Goal: Obtain resource: Download file/media

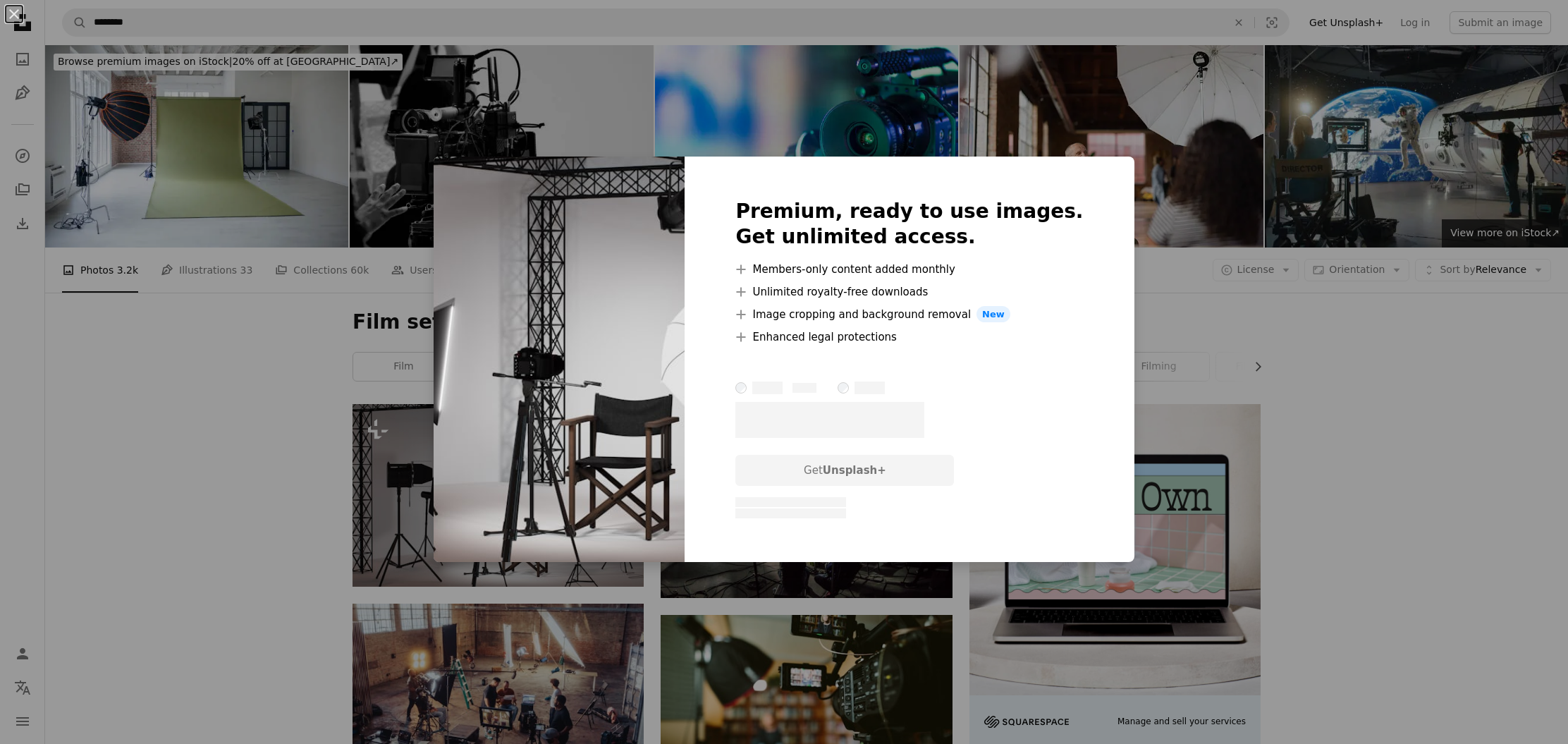
scroll to position [255, 0]
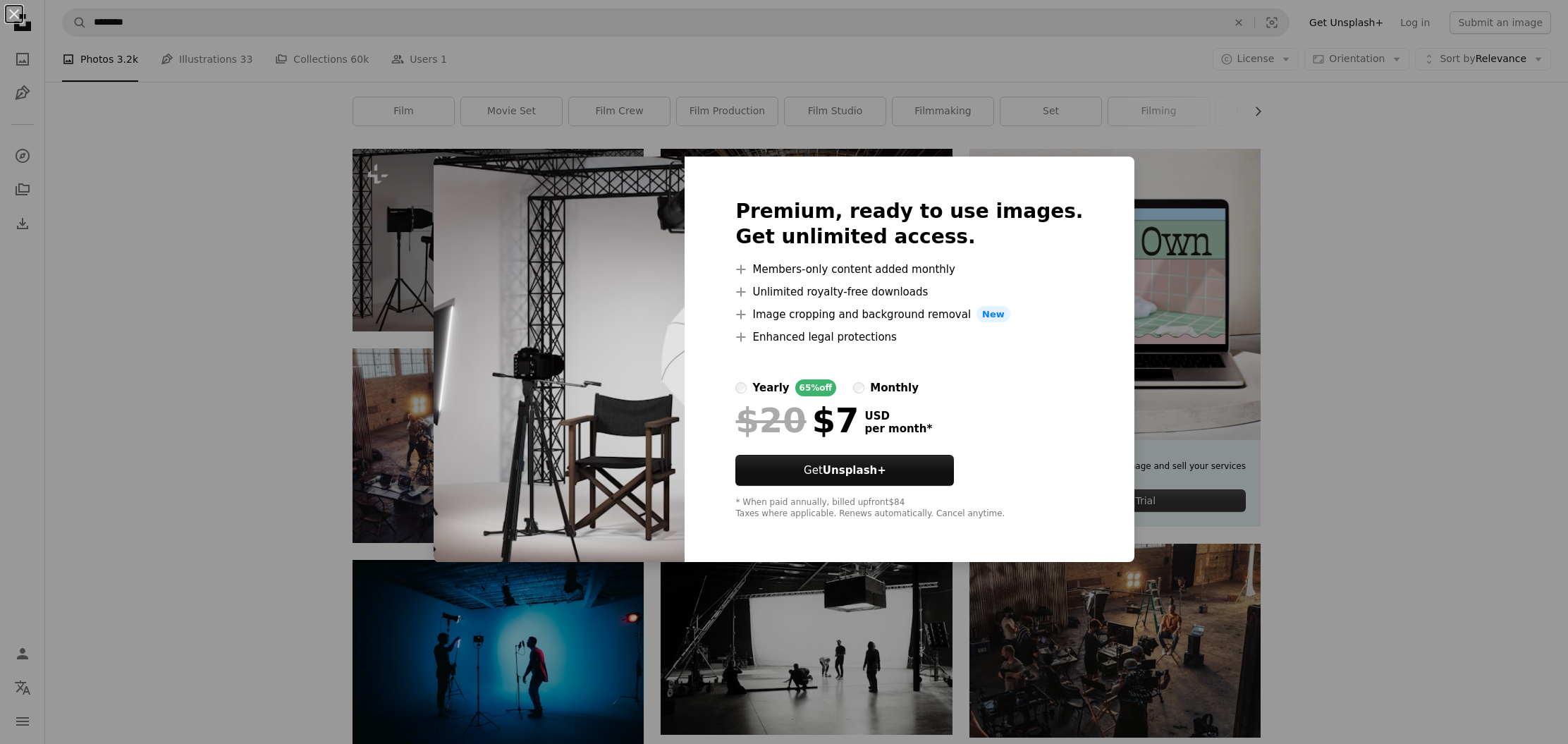
click at [1536, 356] on div "An X shape Premium, ready to use images. Get unlimited access. A plus sign Memb…" at bounding box center [784, 372] width 1568 height 744
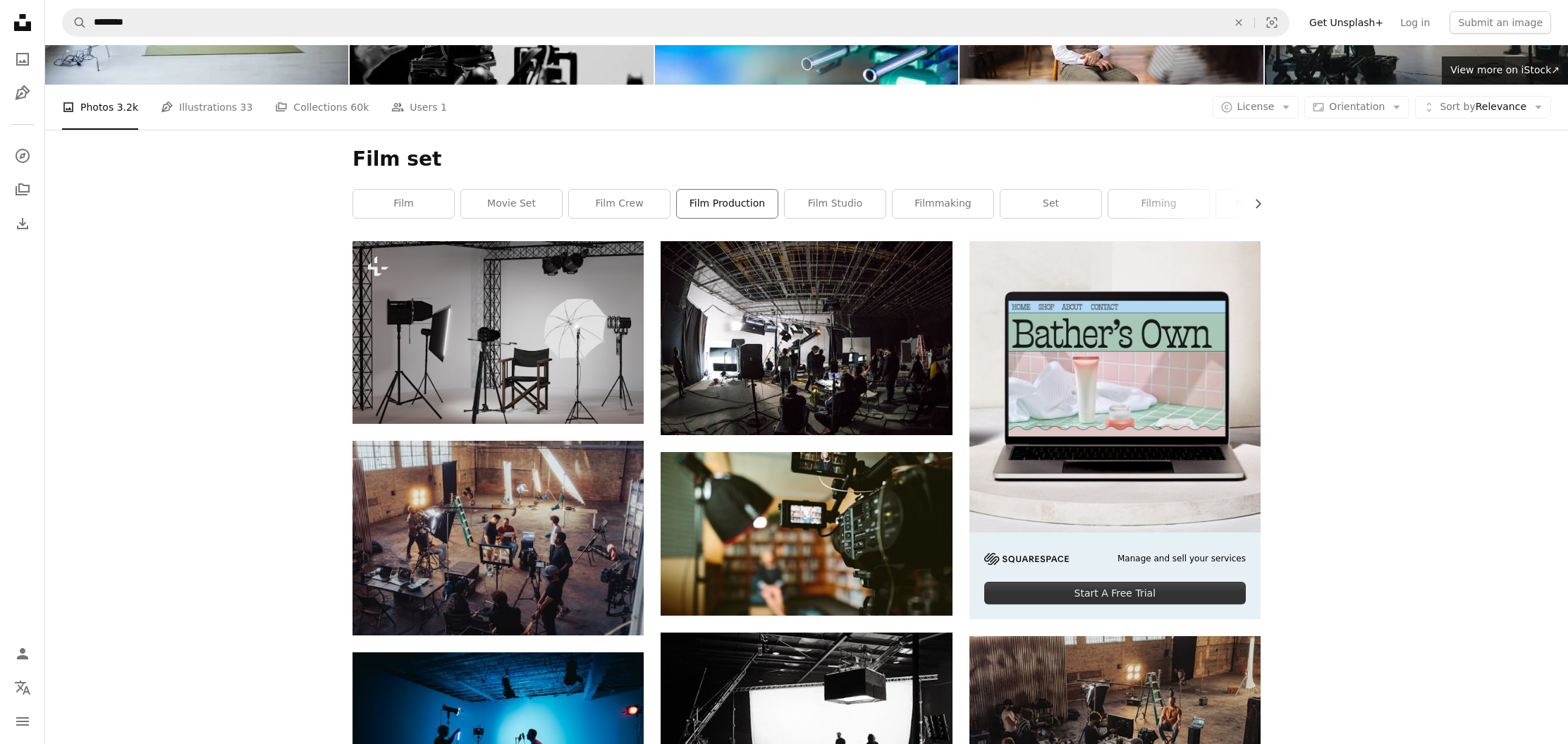
scroll to position [162, 0]
click at [1290, 109] on icon "button" at bounding box center [1286, 108] width 7 height 4
click at [1266, 227] on link "Free" at bounding box center [1283, 220] width 116 height 25
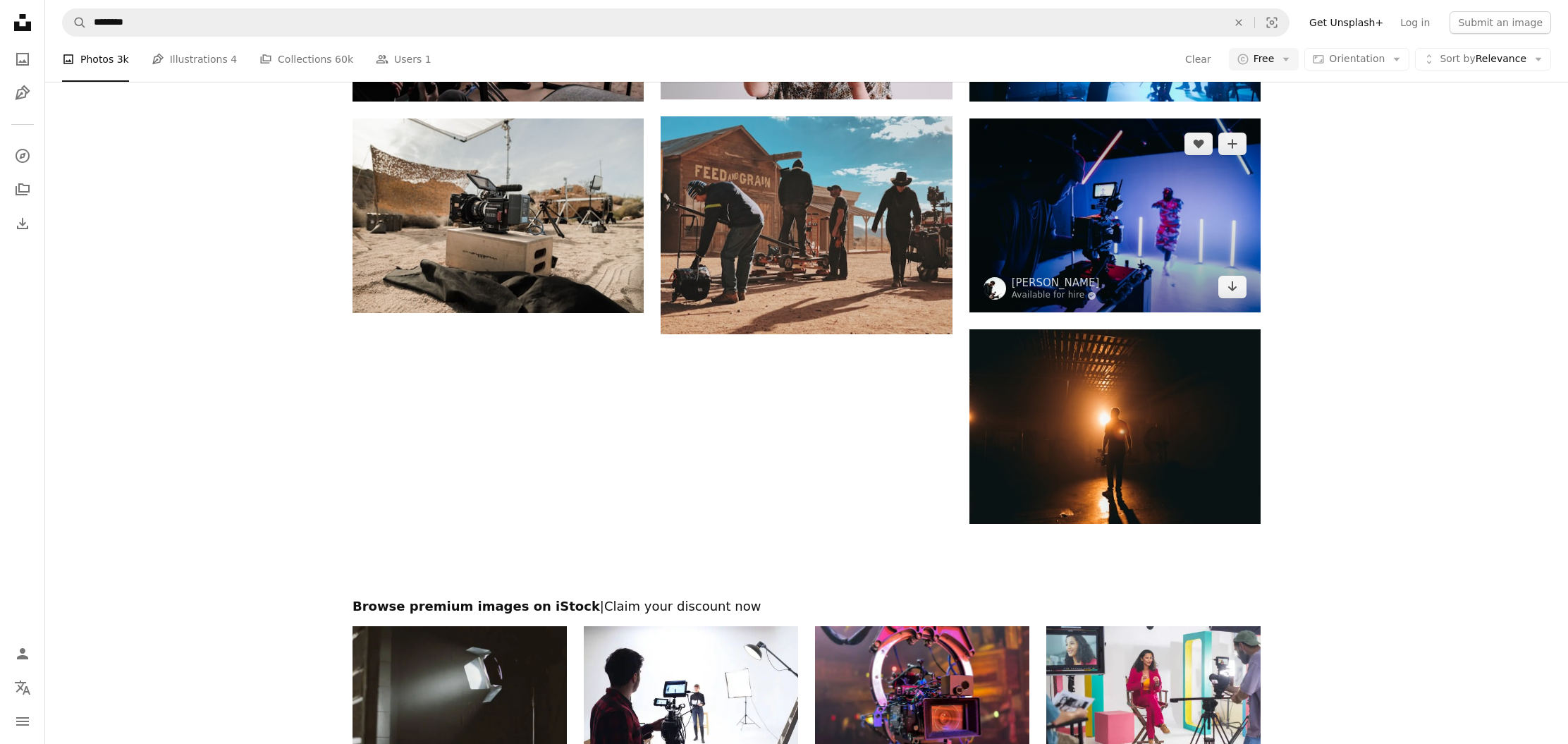
scroll to position [1542, 0]
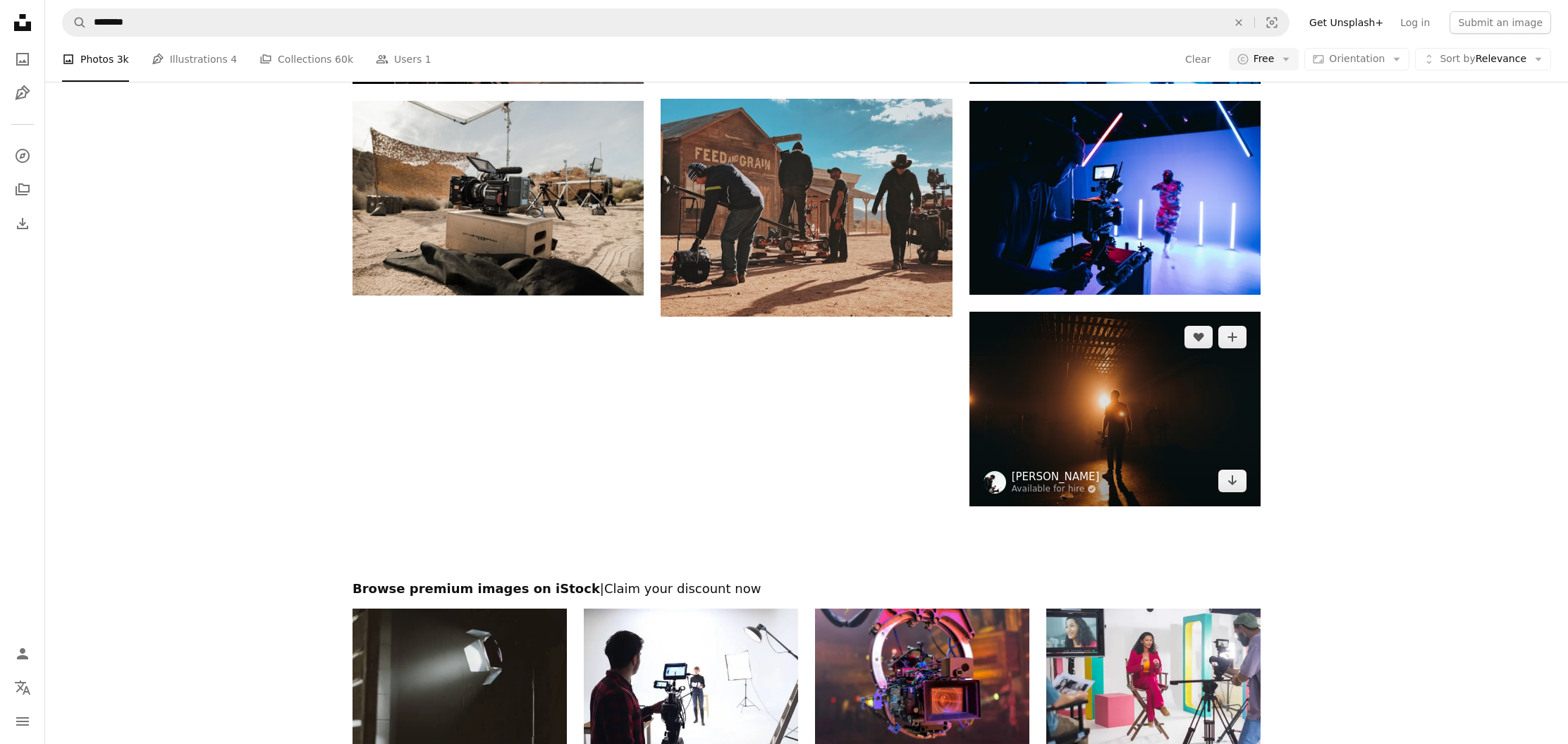
click at [1029, 472] on link "[PERSON_NAME]" at bounding box center [1056, 476] width 88 height 14
